Goal: Task Accomplishment & Management: Manage account settings

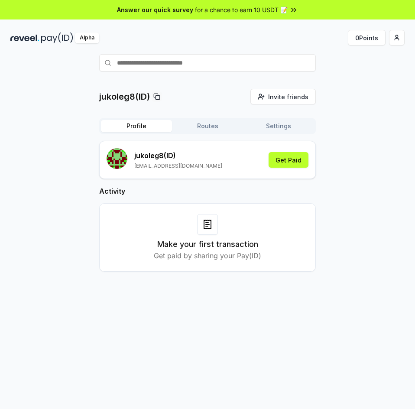
click at [162, 97] on div at bounding box center [157, 96] width 10 height 10
click at [158, 96] on rect at bounding box center [157, 97] width 4 height 4
click at [207, 65] on input "text" at bounding box center [207, 62] width 217 height 17
paste input "*****"
type input "*****"
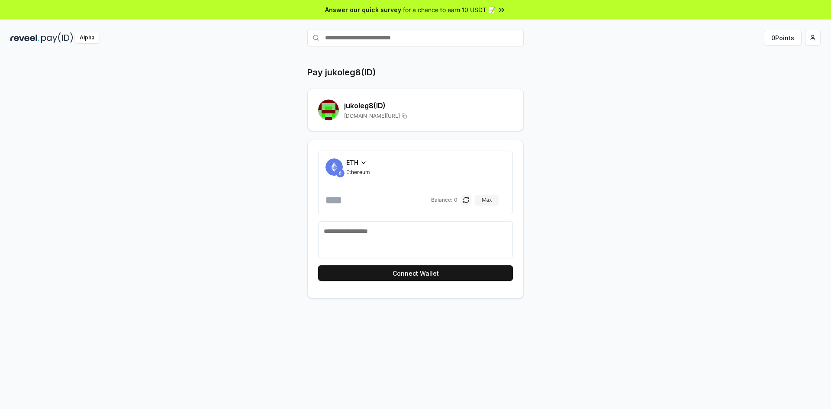
click at [357, 165] on span "ETH" at bounding box center [352, 162] width 12 height 9
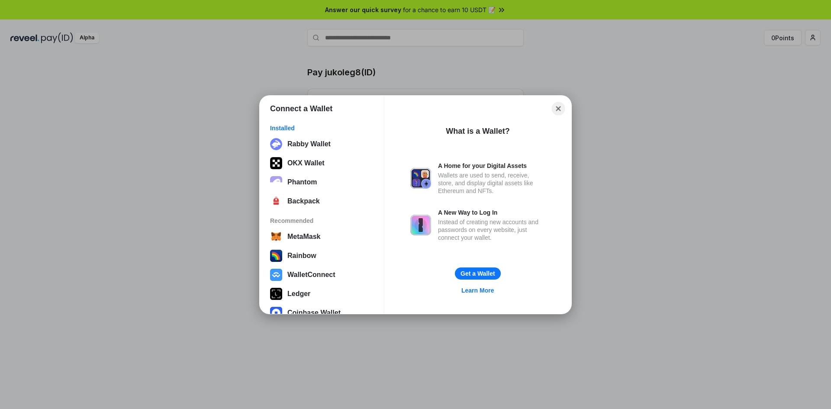
click at [557, 110] on button "Close" at bounding box center [558, 108] width 13 height 13
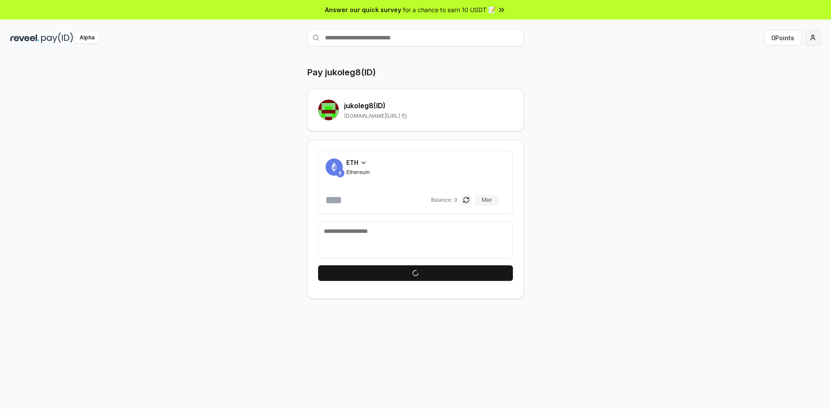
click at [813, 38] on html "Answer our quick survey for a chance to earn 10 USDT 📝 Alpha 0 Points Pay jukol…" at bounding box center [415, 204] width 831 height 409
click at [750, 76] on div "View Profile" at bounding box center [772, 75] width 96 height 14
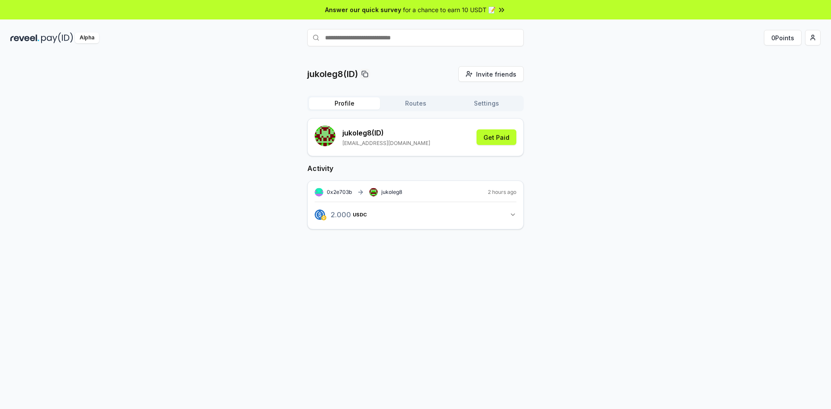
click at [508, 212] on button "2.000 USDC 2 USDC" at bounding box center [416, 214] width 202 height 15
click at [510, 213] on icon "button" at bounding box center [513, 214] width 7 height 7
click at [347, 193] on span "0x2e703b" at bounding box center [339, 192] width 25 height 6
click at [379, 195] on div "0x2e703b jukoleg8" at bounding box center [358, 192] width 87 height 9
click at [333, 194] on span "0x2e703b" at bounding box center [339, 192] width 25 height 6
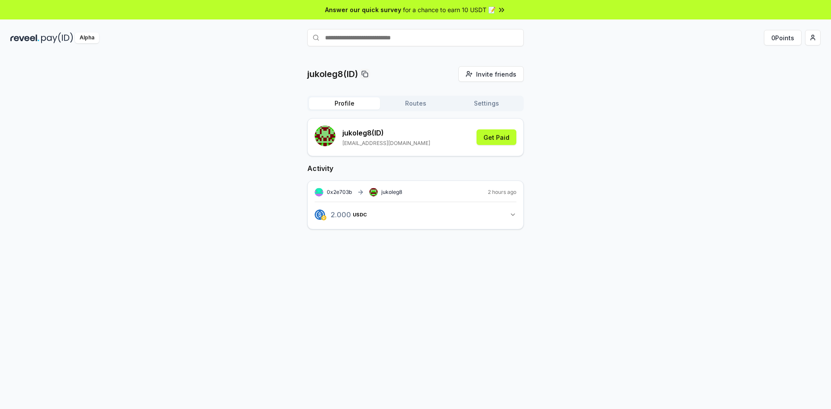
click at [379, 195] on div "0x2e703b jukoleg8" at bounding box center [358, 192] width 87 height 9
click at [373, 193] on icon at bounding box center [373, 192] width 9 height 9
click at [352, 192] on div "0x2e703b jukoleg8" at bounding box center [358, 192] width 87 height 9
drag, startPoint x: 372, startPoint y: 188, endPoint x: 388, endPoint y: 192, distance: 17.2
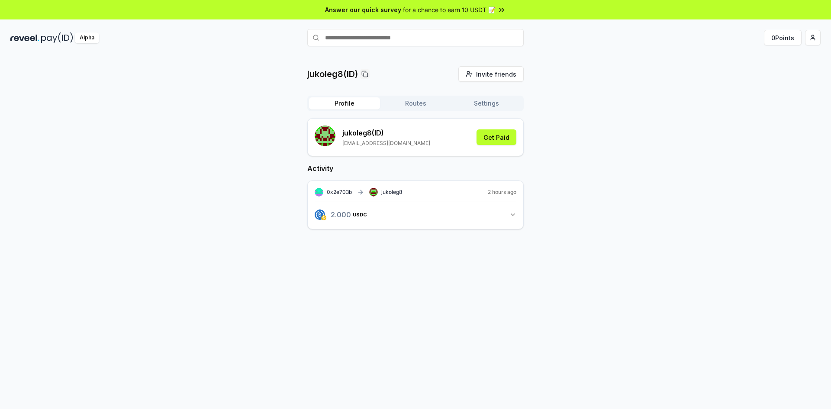
click at [372, 190] on icon at bounding box center [373, 192] width 9 height 9
click at [388, 192] on span "jukoleg8" at bounding box center [391, 192] width 21 height 7
click at [501, 130] on button "Get Paid" at bounding box center [497, 137] width 40 height 16
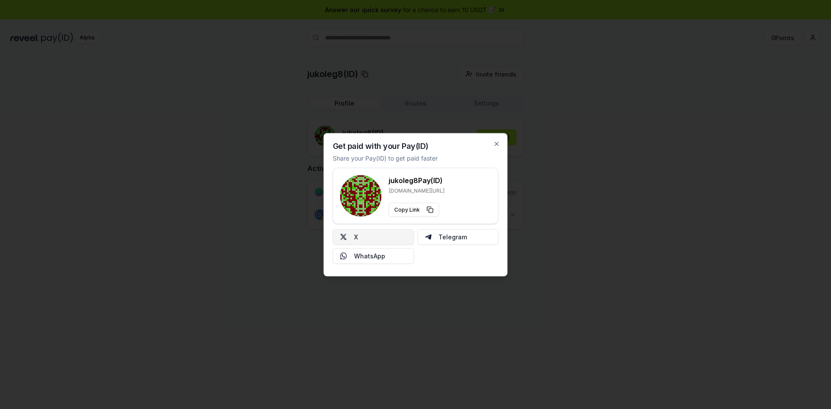
click at [363, 237] on button "X" at bounding box center [373, 237] width 81 height 16
click at [491, 143] on div "Get paid with your Pay(ID) Share your Pay(ID) to get paid faster jukoleg8 Pay(I…" at bounding box center [416, 204] width 184 height 143
click at [494, 148] on div "Get paid with your Pay(ID) Share your Pay(ID) to get paid faster jukoleg8 Pay(I…" at bounding box center [416, 204] width 184 height 143
click at [494, 151] on div "Get paid with your Pay(ID) Share your Pay(ID) to get paid faster jukoleg8 Pay(I…" at bounding box center [416, 204] width 184 height 143
click at [498, 140] on icon "button" at bounding box center [497, 143] width 7 height 7
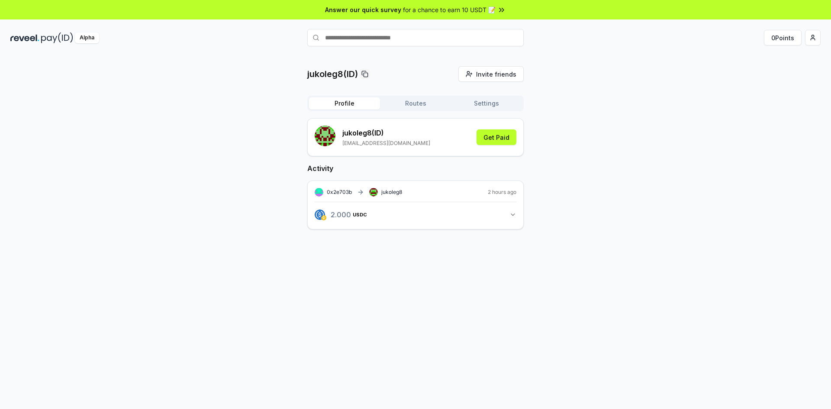
click at [418, 100] on button "Routes" at bounding box center [415, 103] width 71 height 12
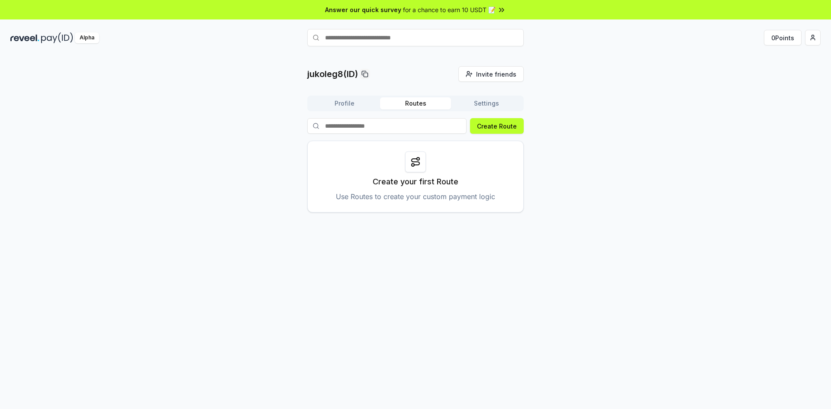
click at [483, 101] on button "Settings" at bounding box center [486, 103] width 71 height 12
click at [425, 103] on button "Routes" at bounding box center [415, 103] width 71 height 12
